Goal: Task Accomplishment & Management: Use online tool/utility

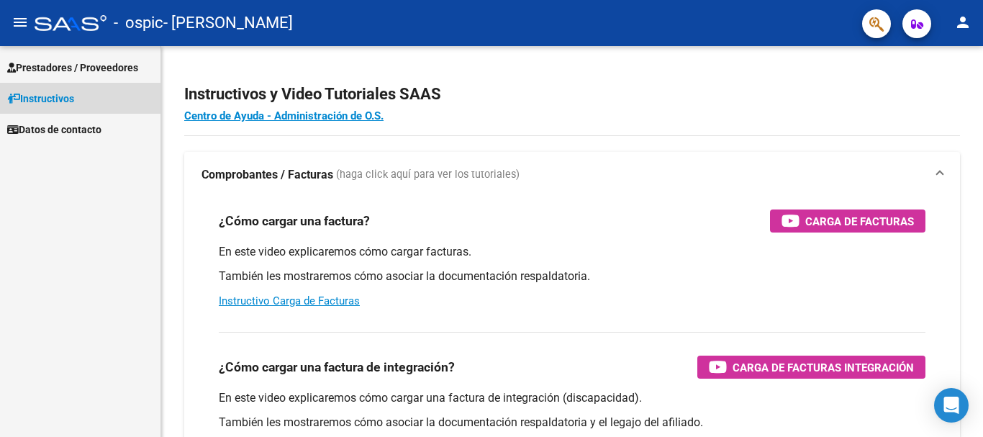
click at [99, 97] on link "Instructivos" at bounding box center [80, 98] width 160 height 31
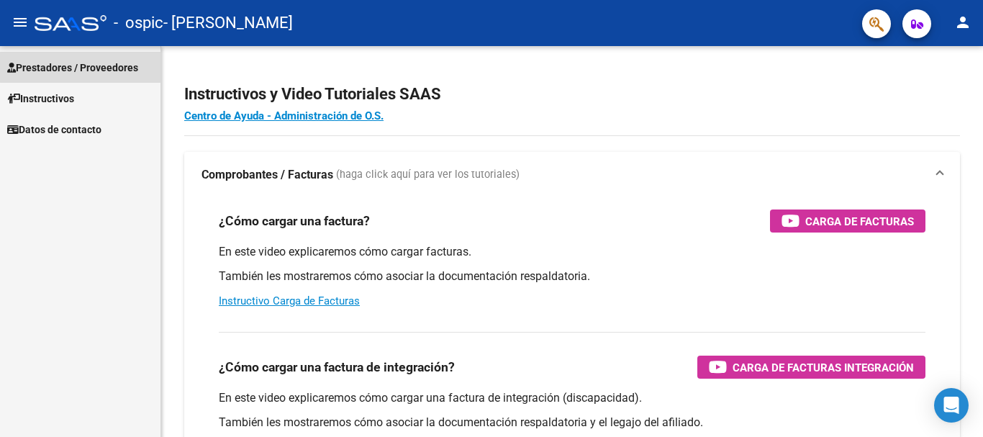
click at [114, 60] on span "Prestadores / Proveedores" at bounding box center [72, 68] width 131 height 16
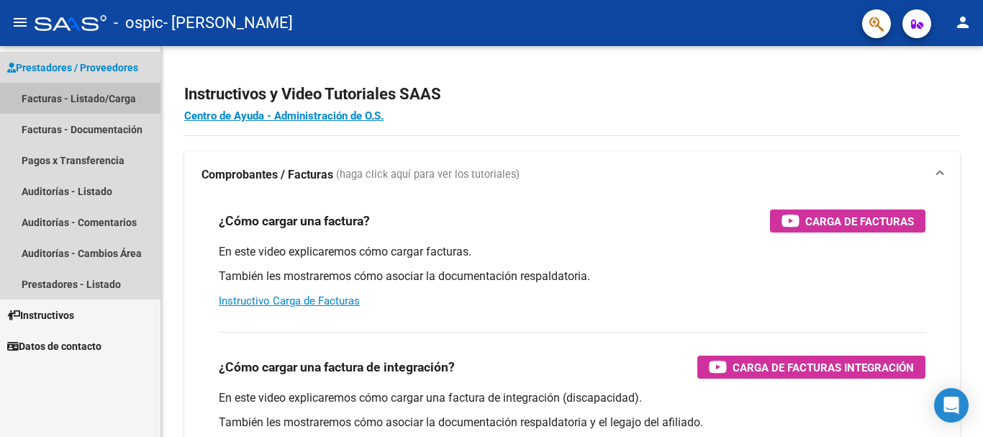
click at [111, 100] on link "Facturas - Listado/Carga" at bounding box center [80, 98] width 160 height 31
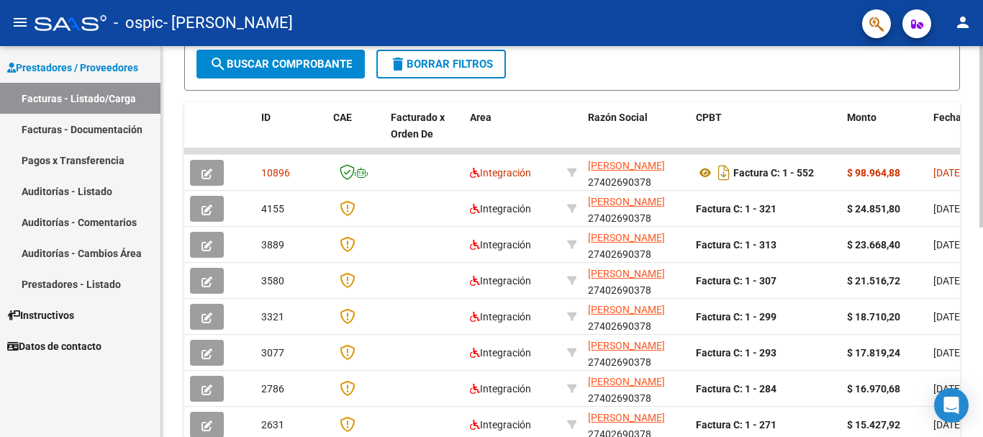
scroll to position [355, 0]
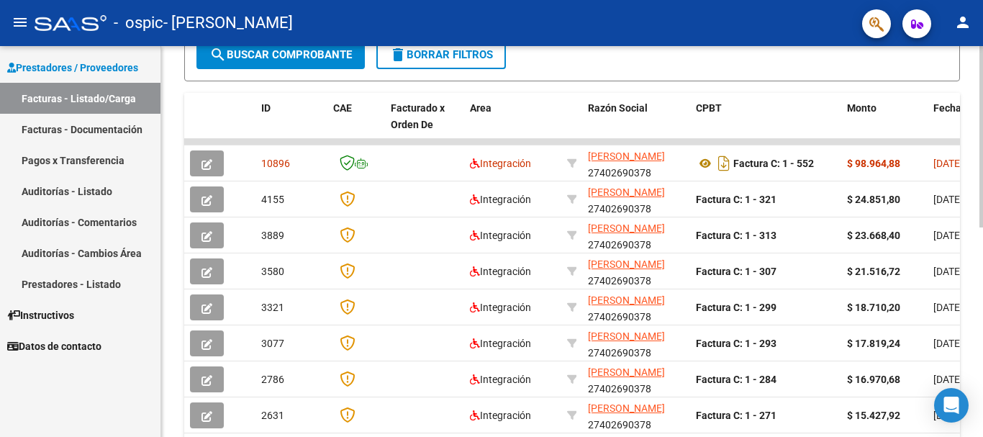
click at [978, 259] on div "Video tutorial PRESTADORES -> Listado de CPBTs Emitidos por Prestadores / Prove…" at bounding box center [573, 105] width 825 height 829
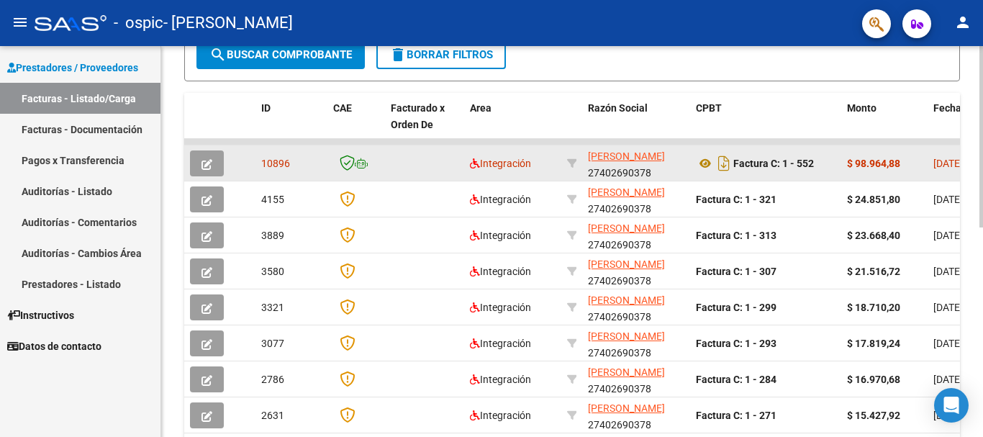
click at [329, 164] on datatable-body-cell at bounding box center [356, 162] width 58 height 35
click at [206, 164] on icon "button" at bounding box center [206, 164] width 11 height 11
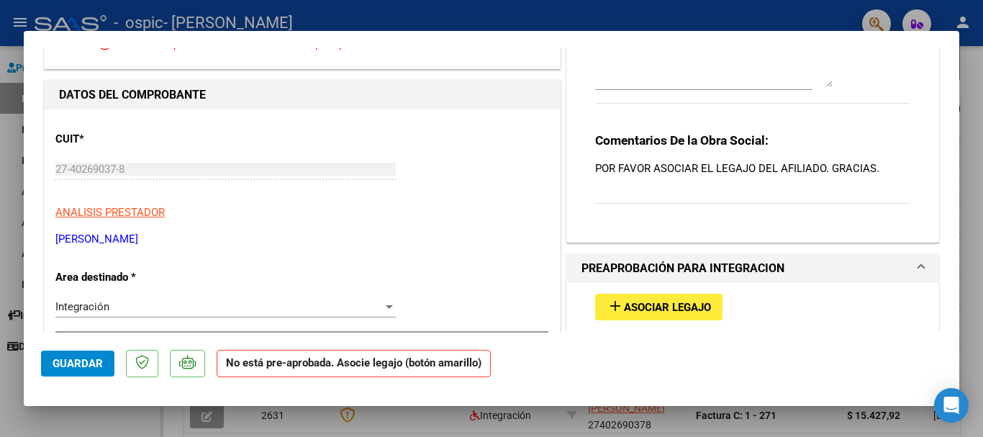
scroll to position [163, 0]
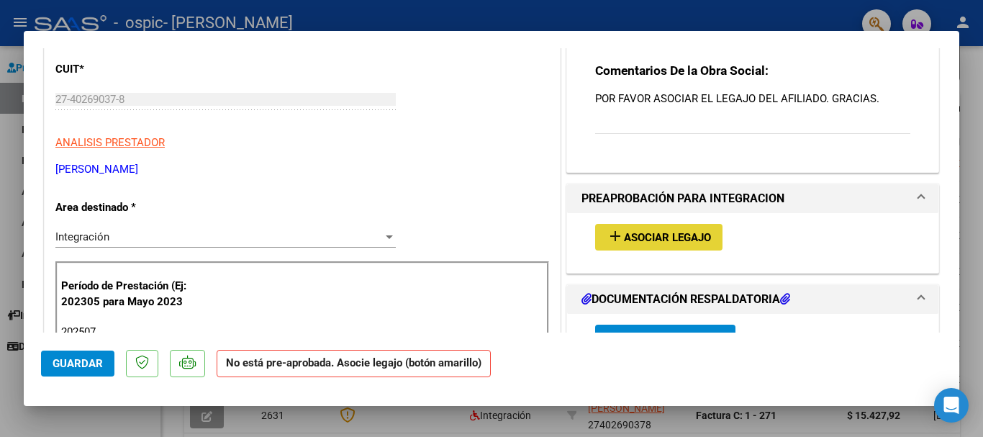
click at [697, 238] on span "Asociar Legajo" at bounding box center [667, 237] width 87 height 13
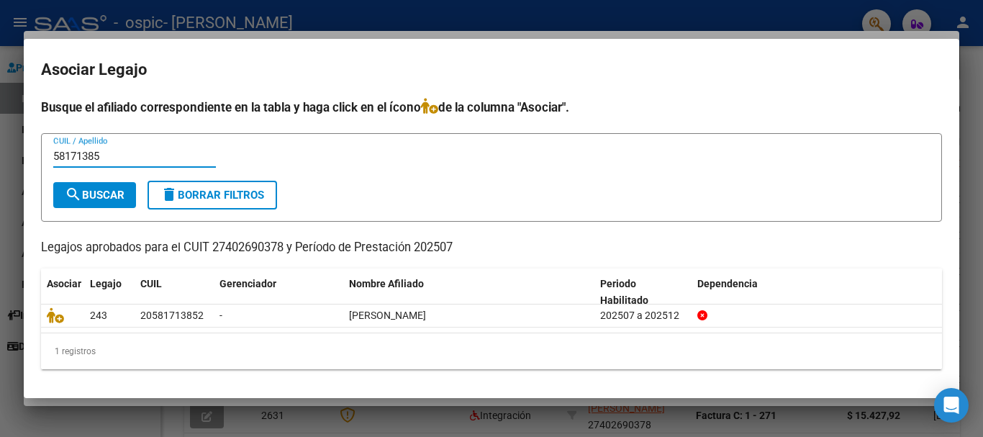
type input "58171385"
click at [124, 194] on span "search Buscar" at bounding box center [95, 194] width 60 height 13
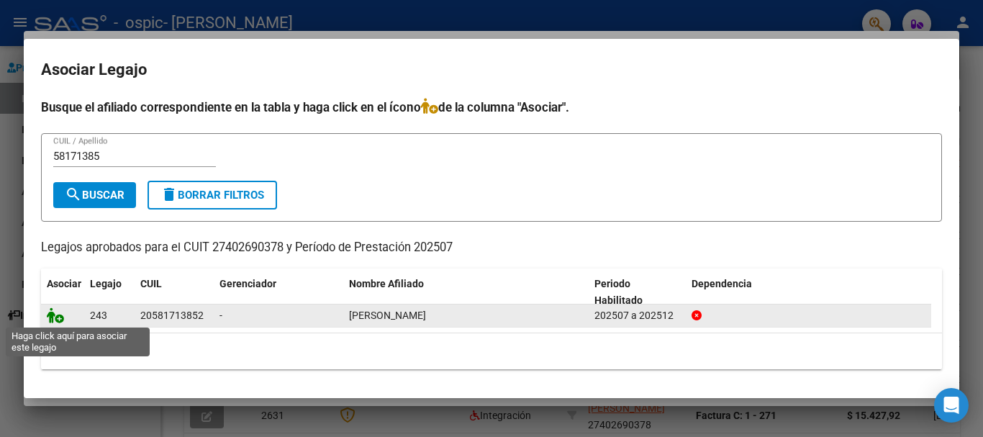
click at [52, 317] on icon at bounding box center [55, 315] width 17 height 16
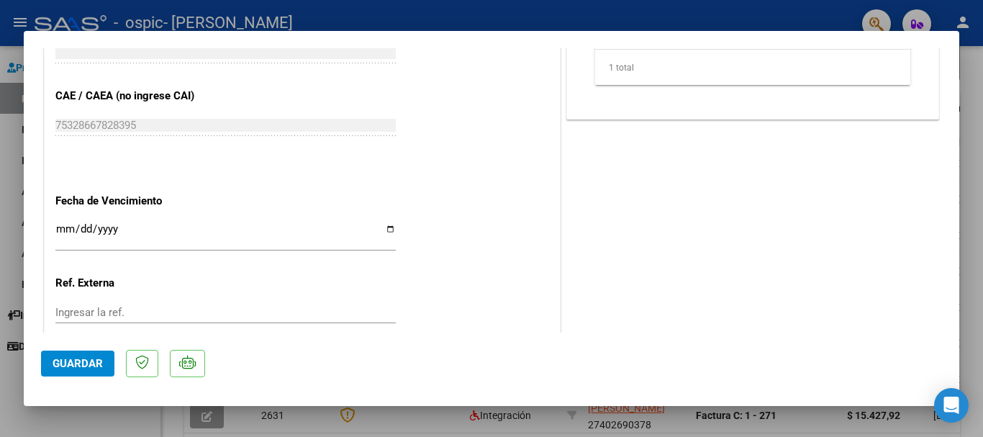
scroll to position [950, 0]
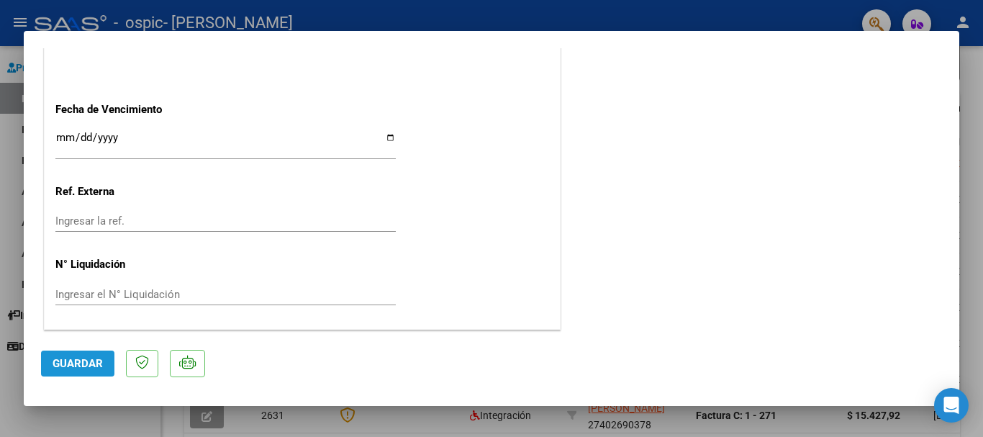
click at [68, 370] on button "Guardar" at bounding box center [77, 363] width 73 height 26
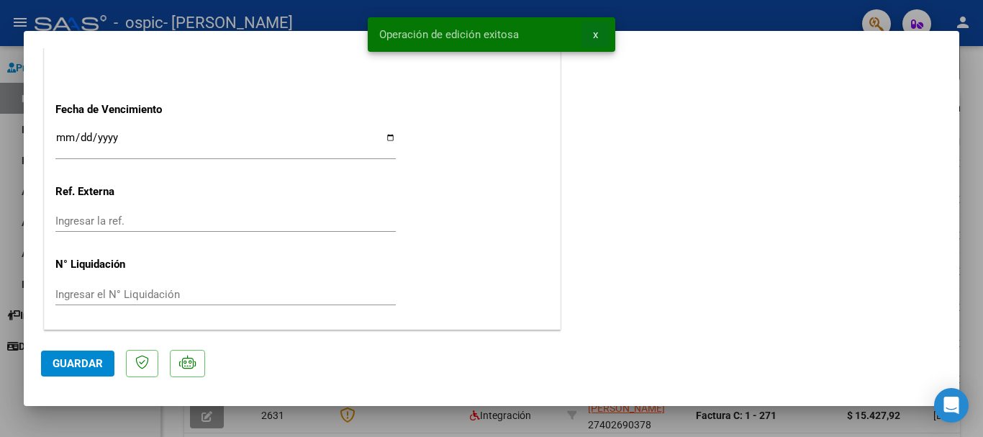
click at [593, 32] on span "x" at bounding box center [595, 34] width 5 height 13
